Goal: Find specific page/section: Find specific page/section

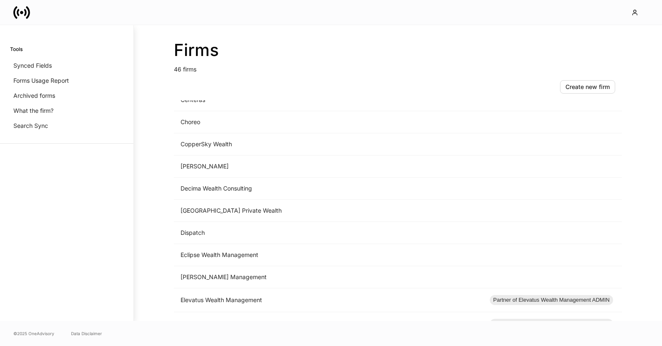
scroll to position [386, 0]
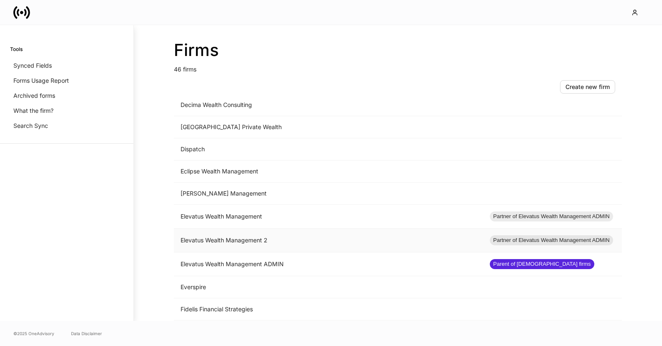
click at [297, 239] on td "Elevatus Wealth Management 2" at bounding box center [328, 240] width 309 height 24
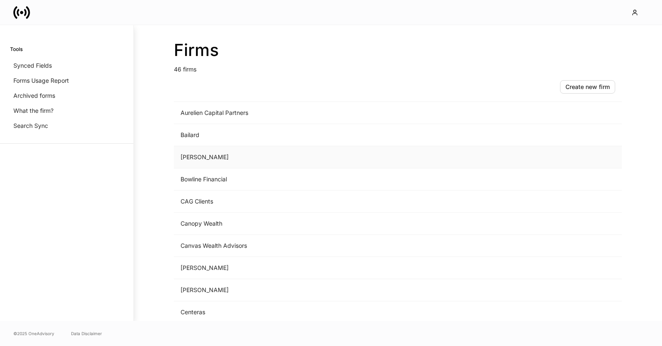
scroll to position [327, 0]
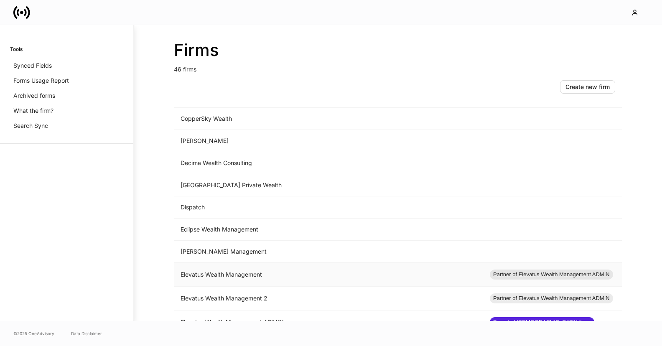
click at [246, 276] on td "Elevatus Wealth Management" at bounding box center [328, 275] width 309 height 24
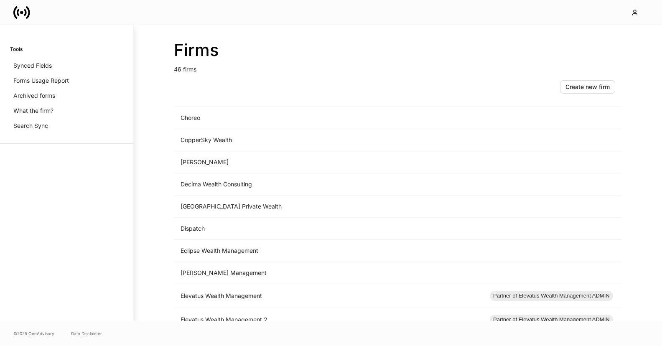
scroll to position [349, 0]
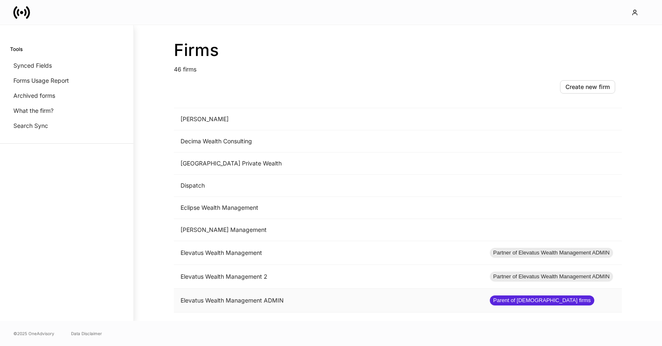
click at [244, 307] on td "Elevatus Wealth Management ADMIN" at bounding box center [328, 301] width 309 height 24
